Goal: Check status: Check status

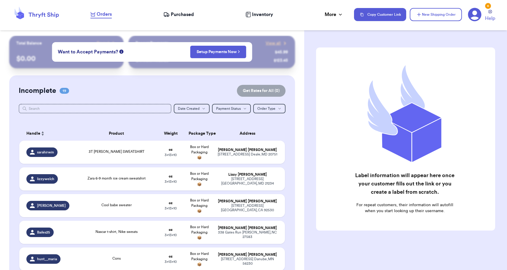
click at [106, 14] on span "Orders" at bounding box center [104, 14] width 15 height 7
click at [93, 17] on div "Orders" at bounding box center [100, 14] width 21 height 7
click at [173, 17] on span "Purchased" at bounding box center [182, 14] width 23 height 7
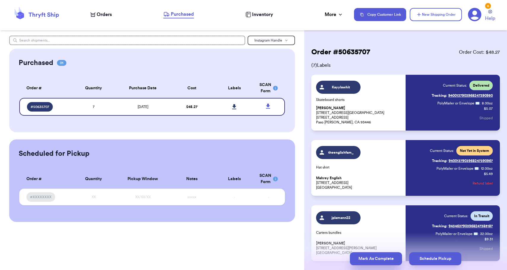
click at [389, 259] on button "Mark As Complete" at bounding box center [376, 258] width 52 height 13
click at [102, 15] on span "Orders" at bounding box center [104, 14] width 15 height 7
